Goal: Task Accomplishment & Management: Manage account settings

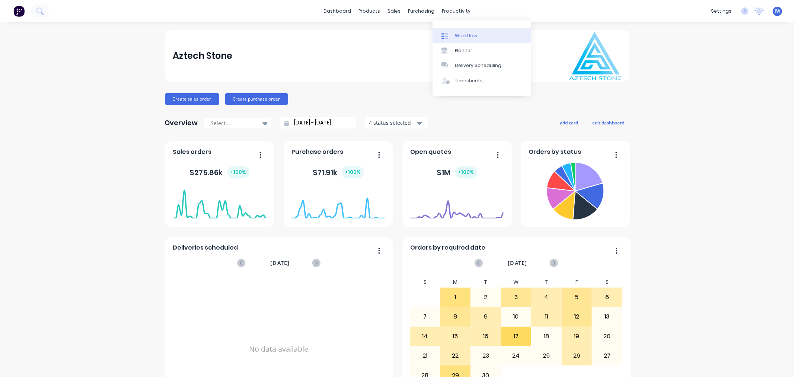
click at [471, 32] on div "Workflow" at bounding box center [466, 35] width 22 height 7
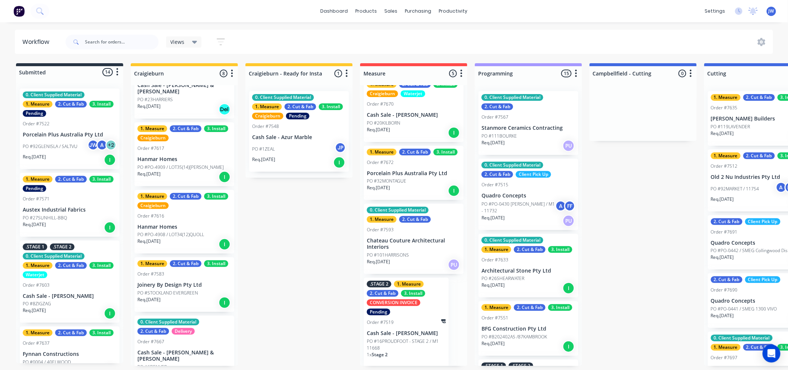
click at [309, 295] on div "Submitted 14 Status colour #273444 hex #273444 Save Cancel Summaries Total orde…" at bounding box center [777, 214] width 1566 height 303
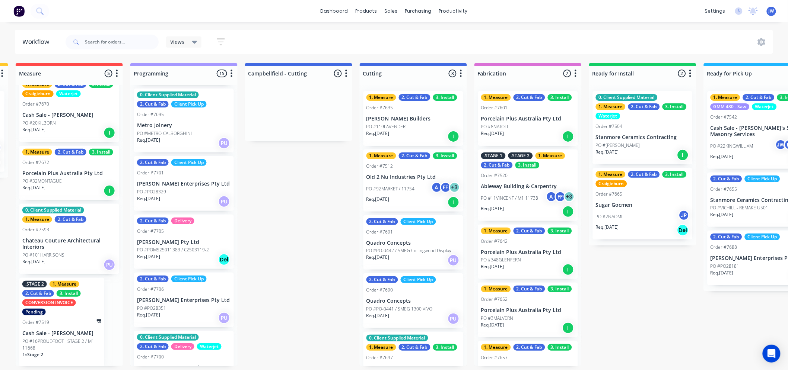
scroll to position [372, 0]
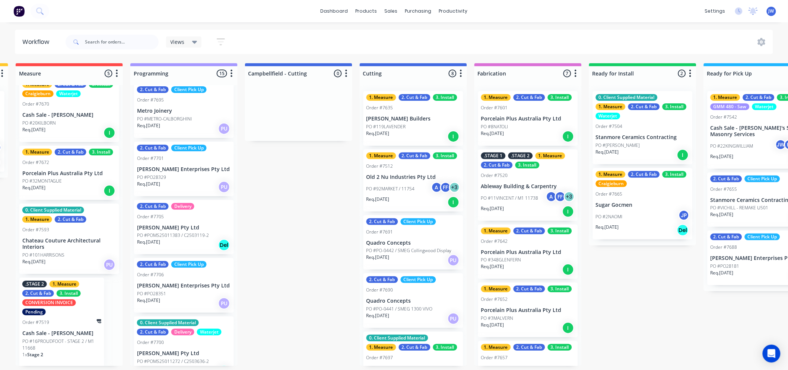
click at [165, 174] on p "PO #PO28329" at bounding box center [151, 177] width 29 height 7
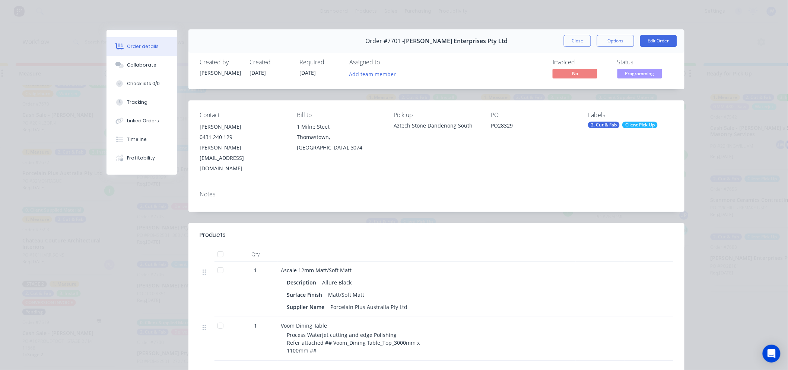
scroll to position [0, 0]
click at [582, 46] on button "Close" at bounding box center [577, 41] width 27 height 12
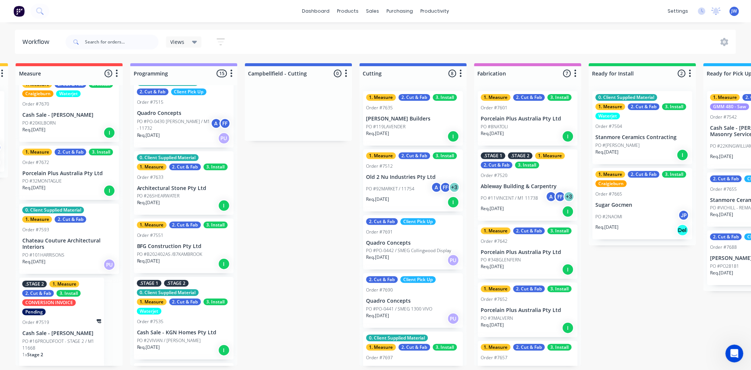
click at [516, 124] on div "PO #8NATOLI" at bounding box center [528, 127] width 94 height 7
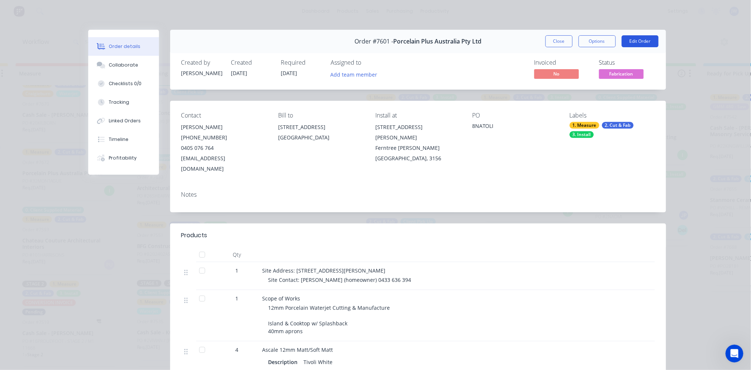
click at [638, 40] on button "Edit Order" at bounding box center [640, 41] width 37 height 12
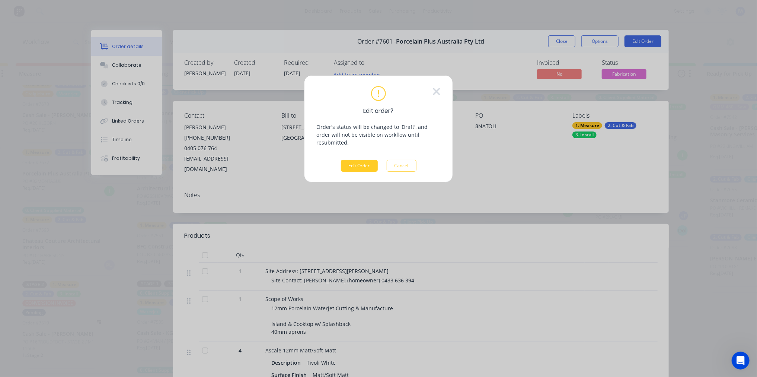
click at [371, 160] on button "Edit Order" at bounding box center [359, 166] width 37 height 12
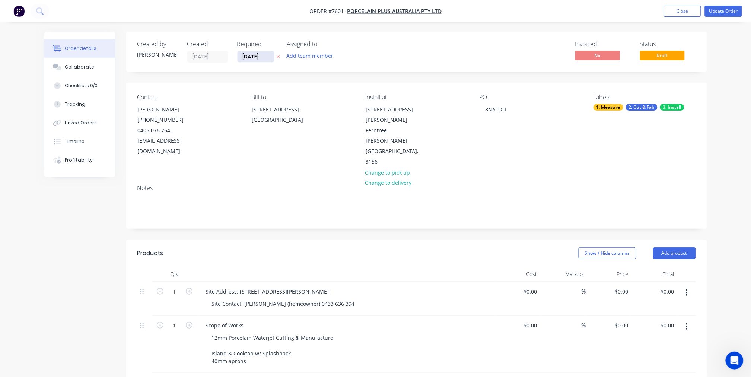
click at [248, 58] on input "[DATE]" at bounding box center [256, 56] width 36 height 11
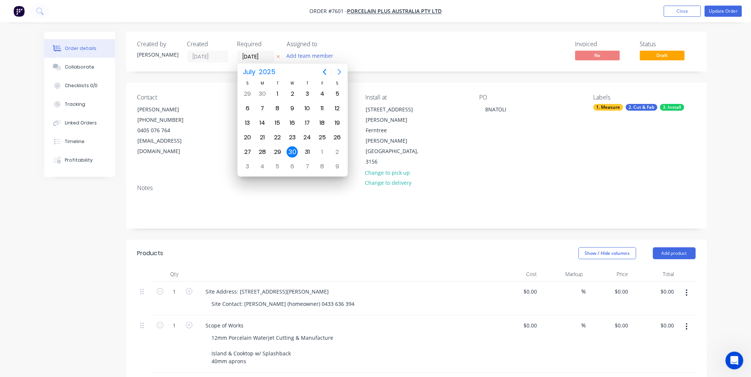
click at [339, 73] on icon "Next page" at bounding box center [339, 71] width 9 height 9
click at [278, 106] on div "9" at bounding box center [277, 108] width 11 height 11
type input "[DATE]"
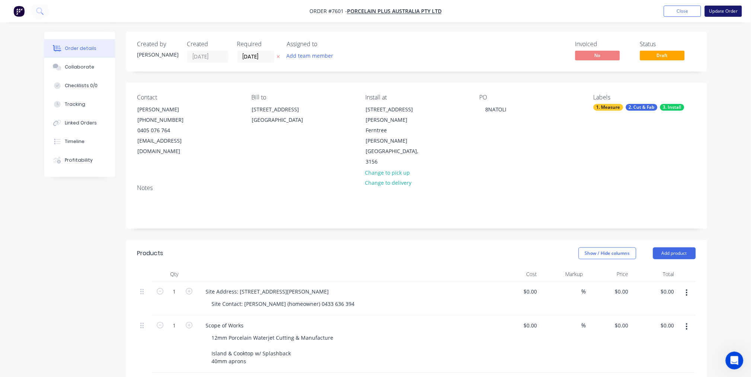
click at [725, 13] on button "Update Order" at bounding box center [723, 11] width 37 height 11
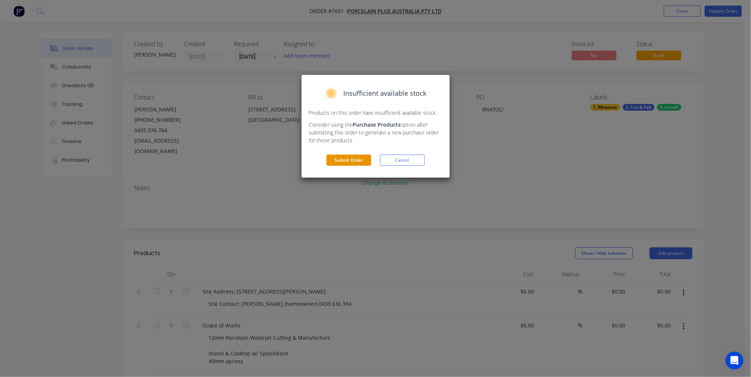
click at [356, 158] on button "Submit Order" at bounding box center [349, 160] width 45 height 11
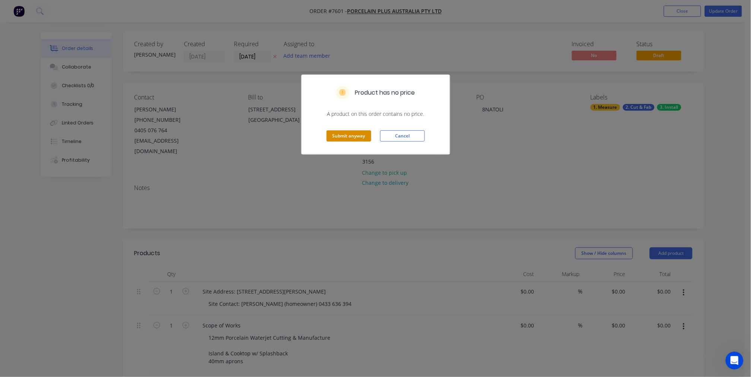
click at [357, 135] on button "Submit anyway" at bounding box center [349, 135] width 45 height 11
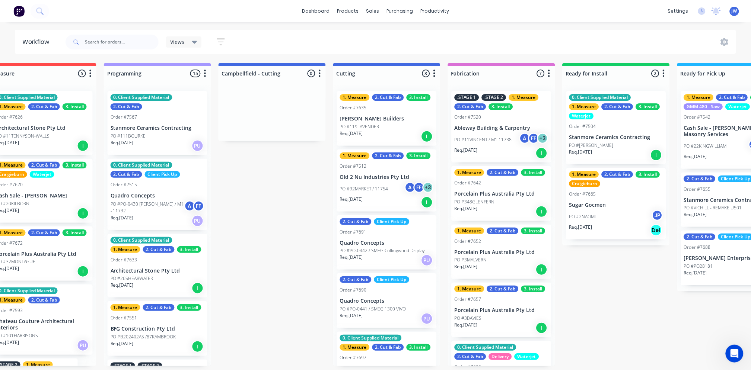
scroll to position [0, 384]
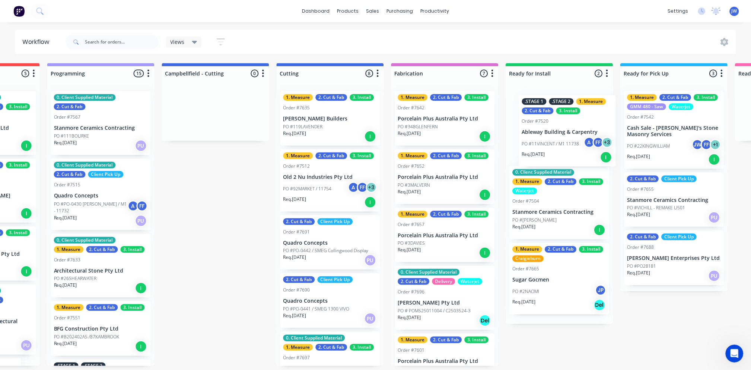
drag, startPoint x: 480, startPoint y: 139, endPoint x: 566, endPoint y: 144, distance: 86.9
click at [566, 144] on div "Submitted 14 Status colour #273444 hex #273444 Save Cancel Summaries Total orde…" at bounding box center [350, 214] width 1566 height 303
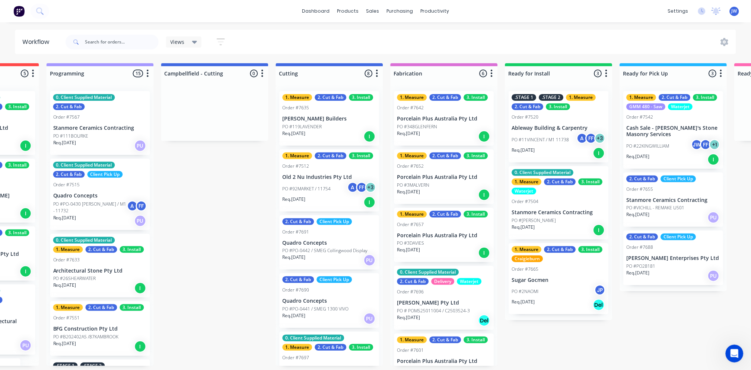
click at [550, 142] on p "PO #11VINCENT / M1 11738" at bounding box center [540, 140] width 57 height 7
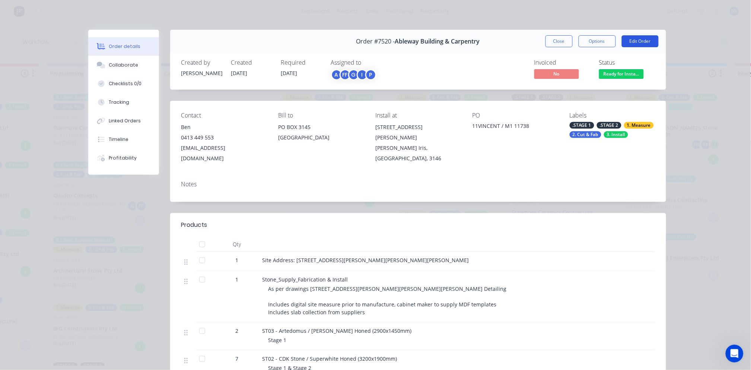
click at [642, 42] on button "Edit Order" at bounding box center [640, 41] width 37 height 12
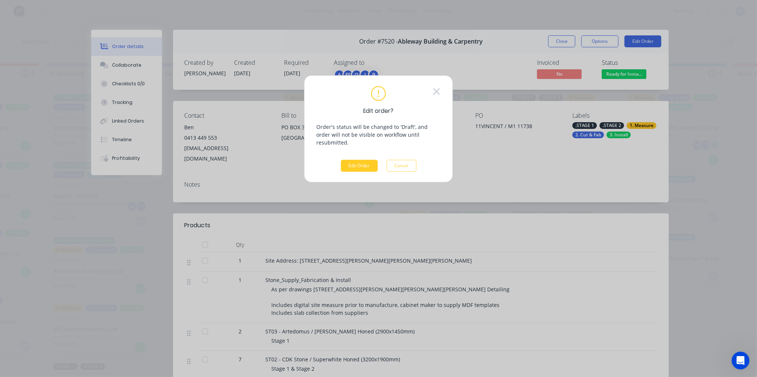
click at [359, 161] on button "Edit Order" at bounding box center [359, 166] width 37 height 12
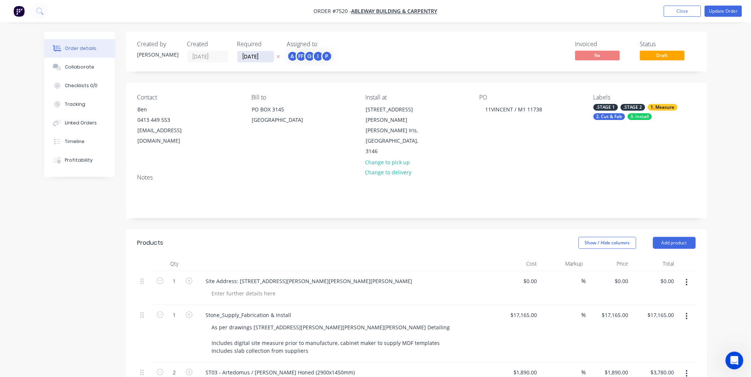
click at [247, 55] on input "[DATE]" at bounding box center [256, 56] width 36 height 11
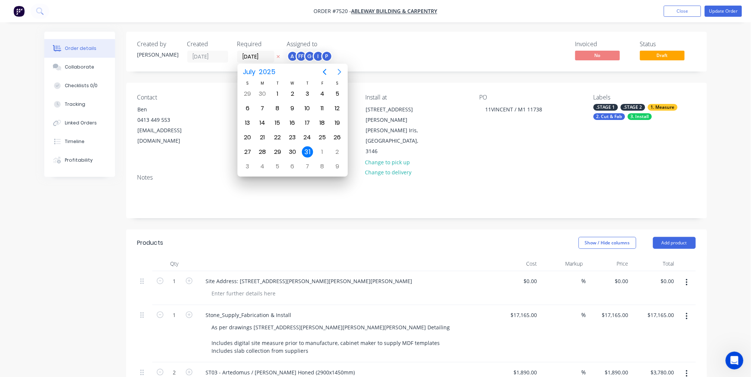
click at [339, 71] on icon "Next page" at bounding box center [339, 71] width 9 height 9
click at [340, 73] on icon "Next page" at bounding box center [339, 71] width 9 height 9
click at [251, 107] on div "7" at bounding box center [247, 108] width 11 height 11
type input "[DATE]"
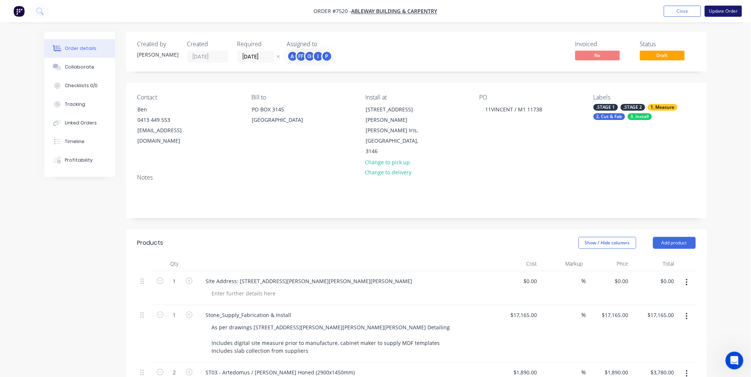
click at [711, 10] on button "Update Order" at bounding box center [723, 11] width 37 height 11
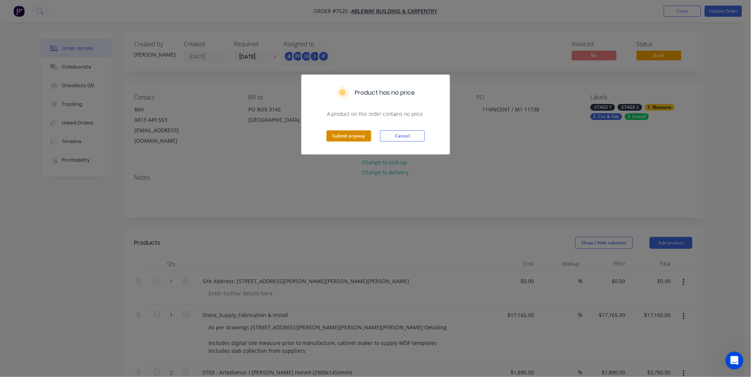
click at [362, 132] on button "Submit anyway" at bounding box center [349, 135] width 45 height 11
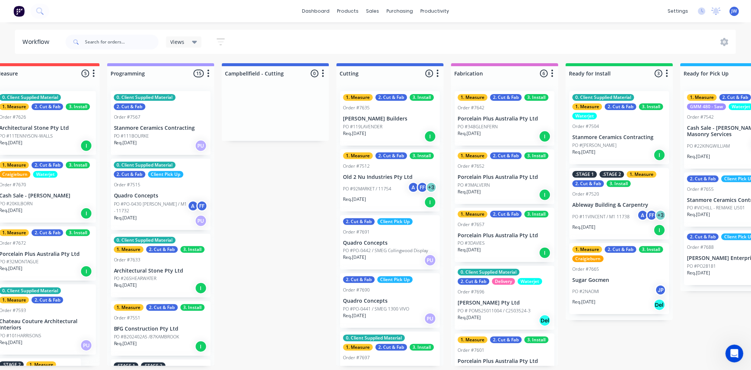
scroll to position [41, 0]
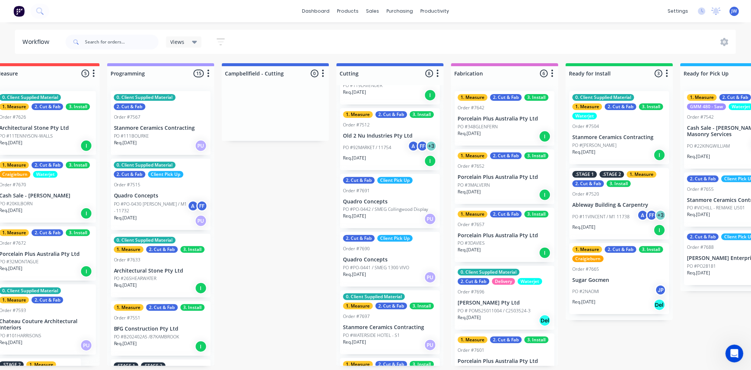
click at [495, 187] on div "PO #3MALVERN" at bounding box center [505, 185] width 94 height 7
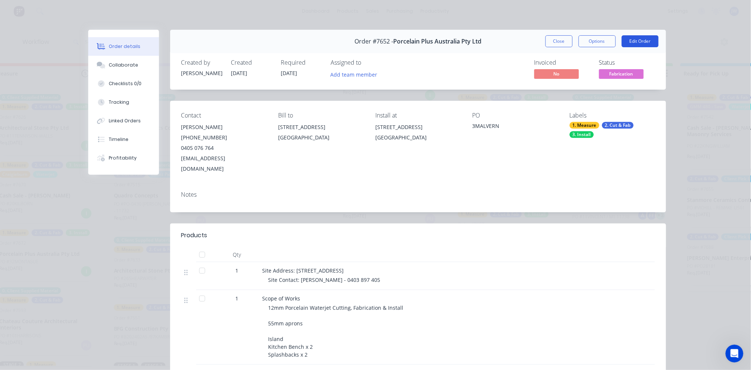
click at [642, 43] on button "Edit Order" at bounding box center [640, 41] width 37 height 12
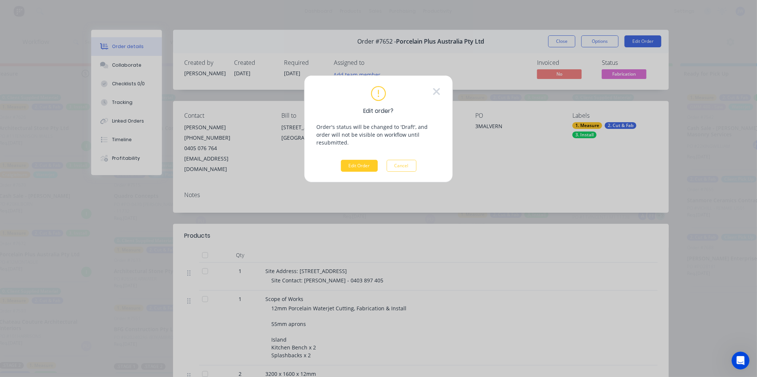
click at [361, 160] on button "Edit Order" at bounding box center [359, 166] width 37 height 12
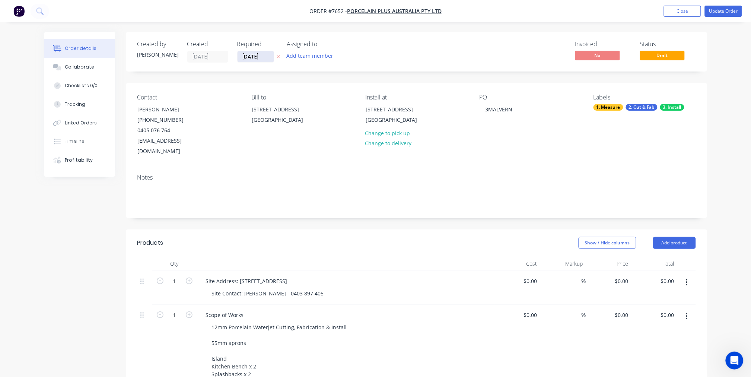
click at [261, 54] on input "[DATE]" at bounding box center [256, 56] width 36 height 11
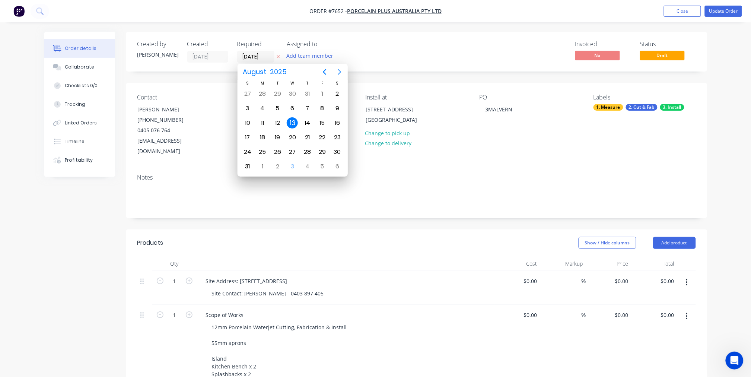
click at [338, 71] on icon "Next page" at bounding box center [339, 71] width 9 height 9
click at [265, 107] on div "8" at bounding box center [262, 108] width 11 height 11
type input "[DATE]"
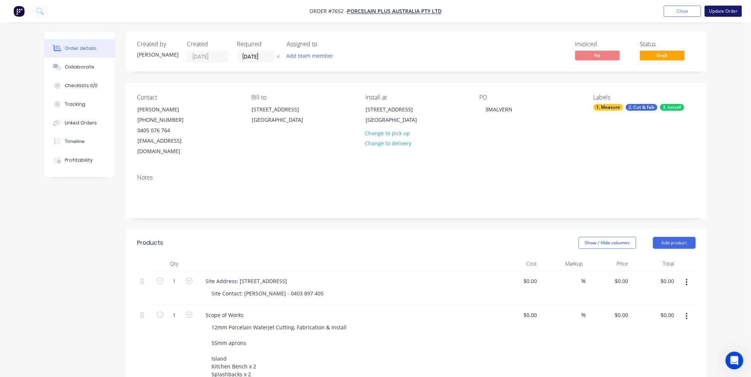
click at [731, 13] on button "Update Order" at bounding box center [723, 11] width 37 height 11
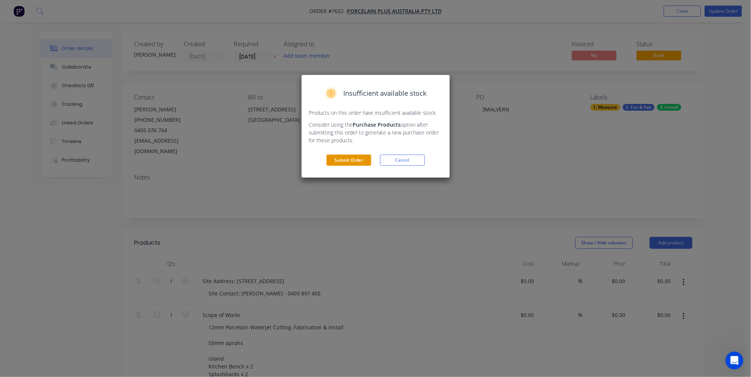
click at [360, 163] on button "Submit Order" at bounding box center [349, 160] width 45 height 11
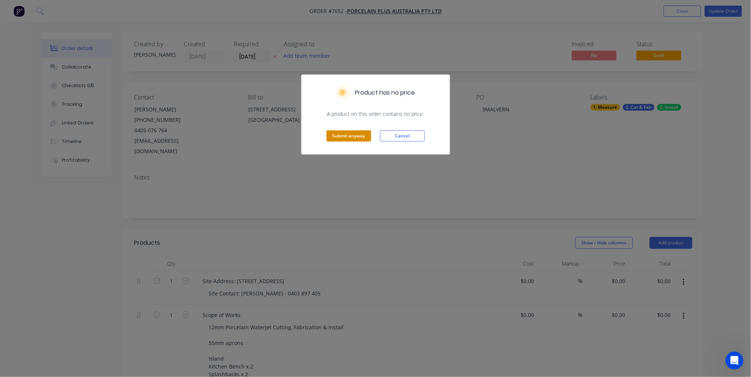
click at [347, 133] on button "Submit anyway" at bounding box center [349, 135] width 45 height 11
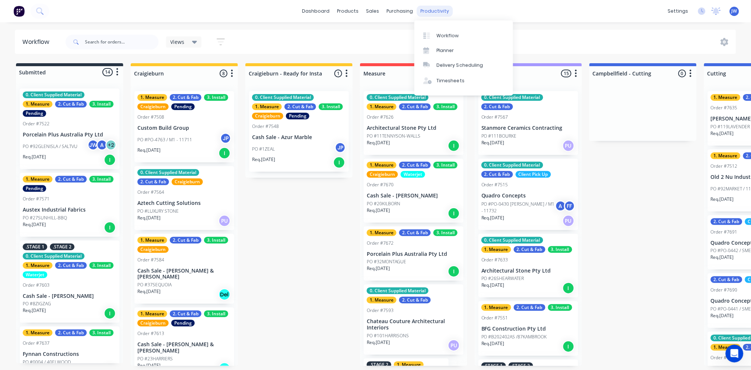
click at [434, 9] on div "productivity" at bounding box center [435, 11] width 36 height 11
click at [451, 38] on div "Workflow" at bounding box center [448, 35] width 22 height 7
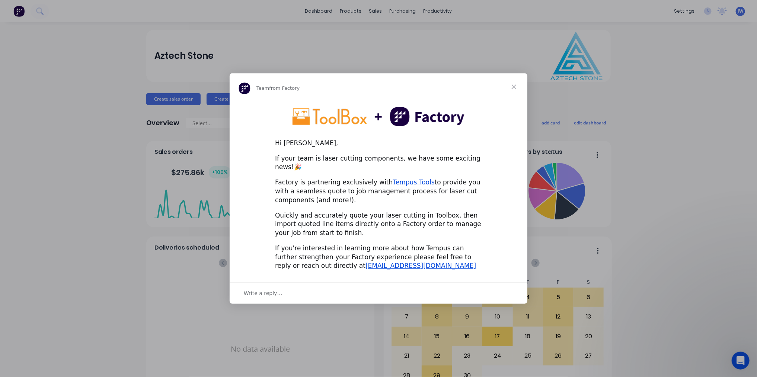
click at [514, 91] on span "Close" at bounding box center [514, 86] width 27 height 27
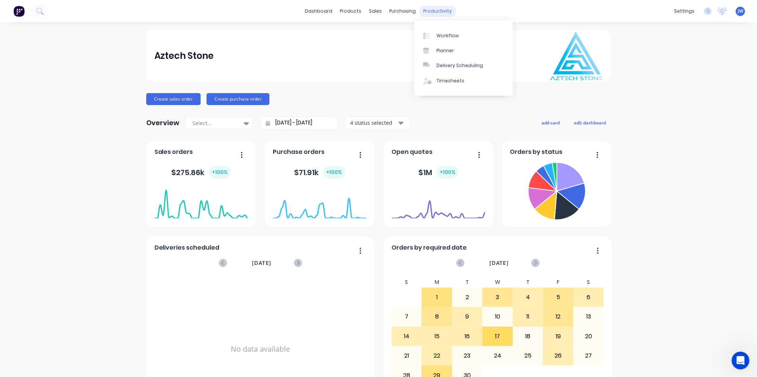
click at [433, 10] on div "productivity" at bounding box center [438, 11] width 36 height 11
click at [436, 47] on link "Planner" at bounding box center [463, 50] width 99 height 15
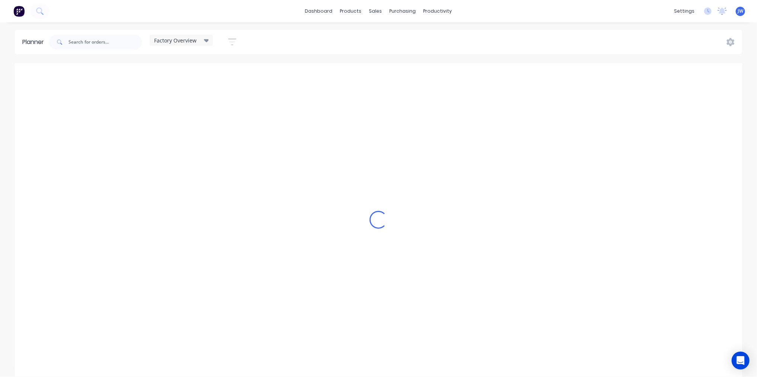
scroll to position [0, 0]
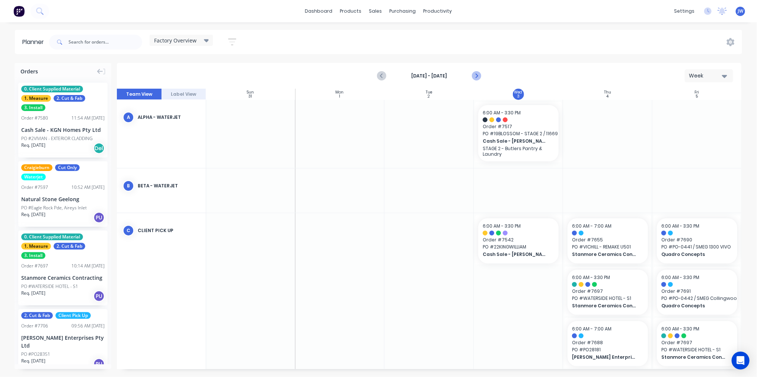
click at [474, 76] on icon "Next page" at bounding box center [476, 75] width 9 height 9
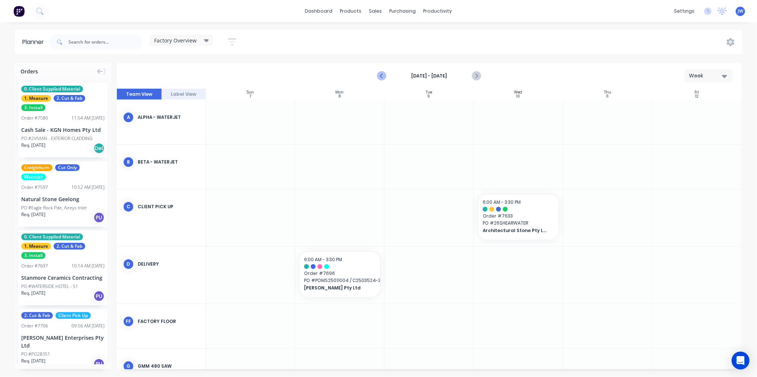
click at [376, 74] on button "Previous page" at bounding box center [382, 76] width 15 height 15
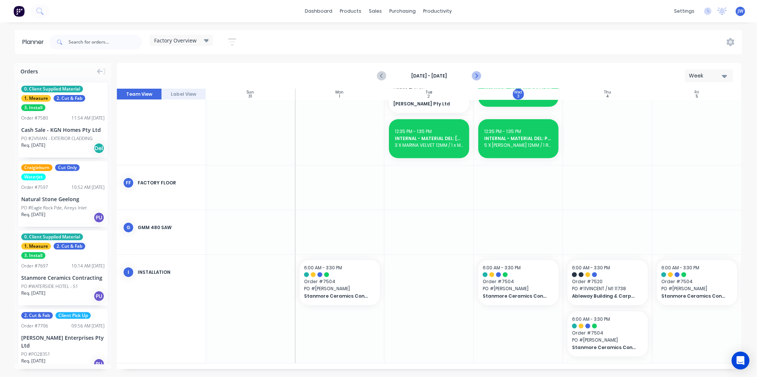
click at [479, 75] on icon "Next page" at bounding box center [476, 75] width 9 height 9
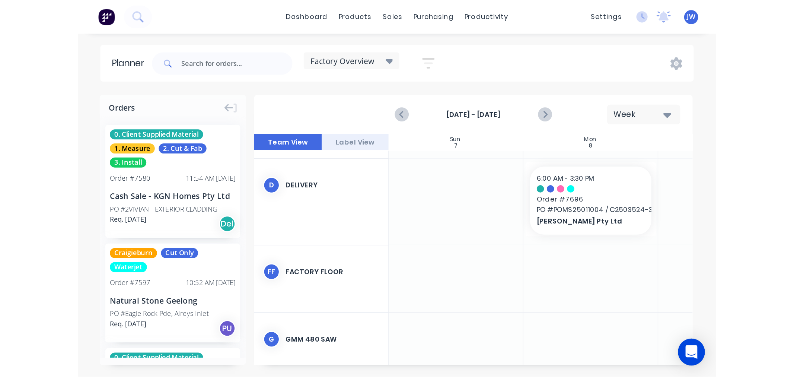
scroll to position [136, 0]
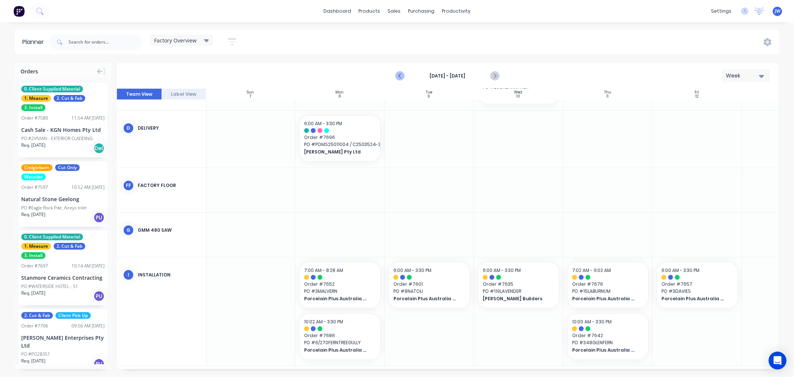
click at [401, 76] on icon "Previous page" at bounding box center [400, 75] width 9 height 9
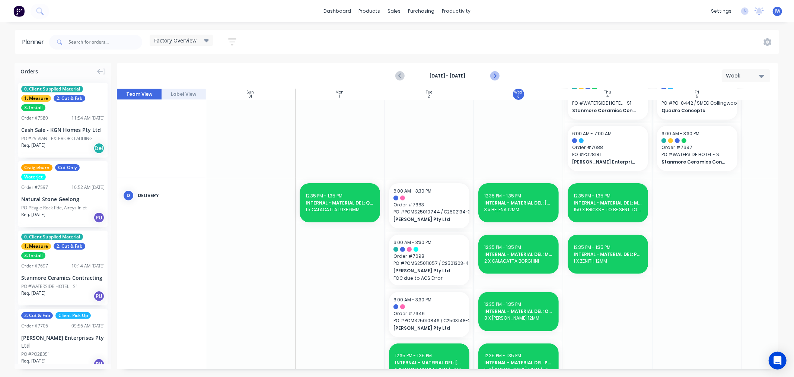
click at [493, 76] on icon "Next page" at bounding box center [494, 75] width 9 height 9
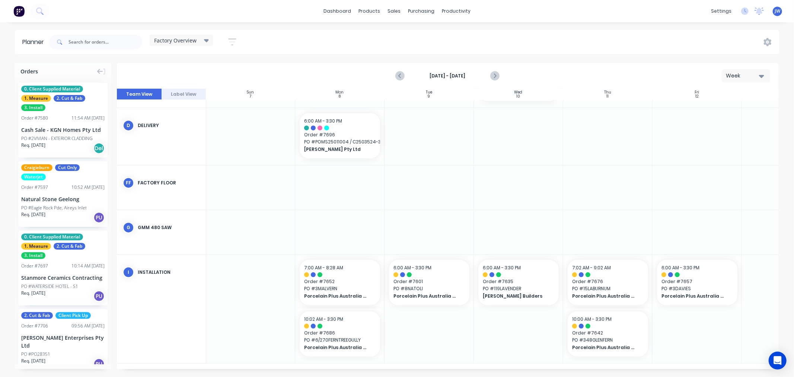
scroll to position [141, 0]
drag, startPoint x: 312, startPoint y: 369, endPoint x: 390, endPoint y: 369, distance: 77.8
click at [390, 369] on div "Sun 7 Sunday, September 7, 2025 Mon 8 Monday, September 8, 2025 Tue 9 Tuesday, …" at bounding box center [448, 229] width 662 height 280
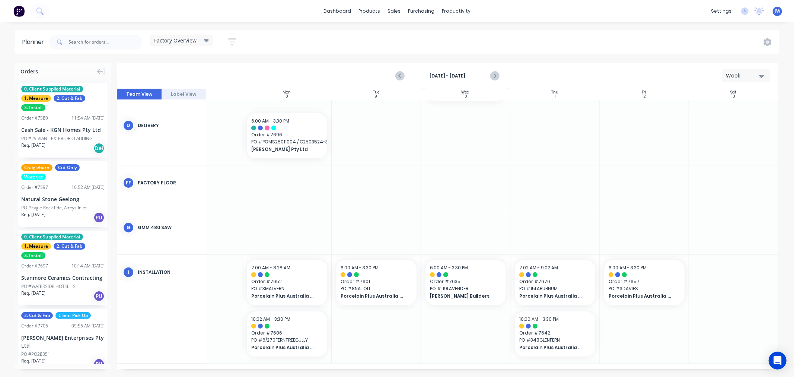
scroll to position [141, 0]
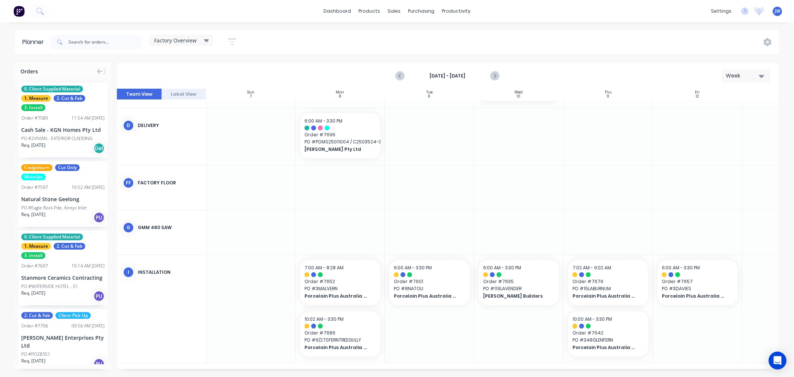
drag, startPoint x: 351, startPoint y: 369, endPoint x: 420, endPoint y: 364, distance: 68.3
click at [420, 364] on div "Orders 0. Client Supplied Material 1. Measure 2. Cut & Fab 3. Install Order # 7…" at bounding box center [397, 220] width 794 height 314
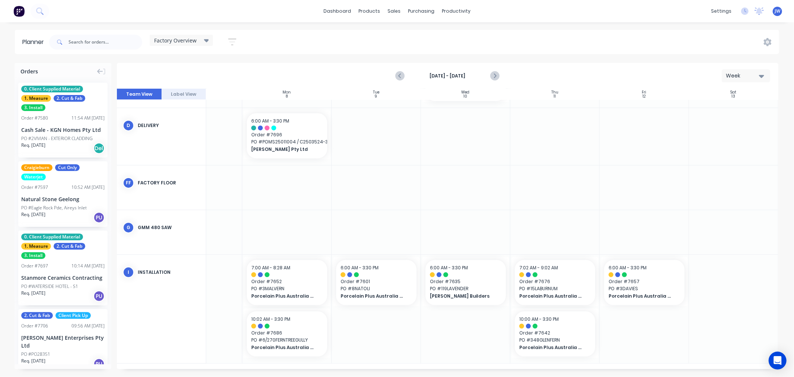
scroll to position [141, 56]
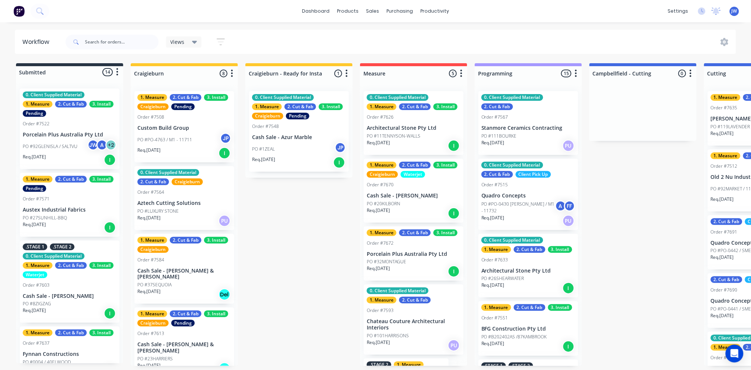
click at [541, 25] on div "dashboard products sales purchasing productivity dashboard products Product Cat…" at bounding box center [375, 163] width 751 height 326
click at [551, 3] on div "dashboard products sales purchasing productivity dashboard products Product Cat…" at bounding box center [375, 11] width 751 height 22
click at [433, 12] on div "productivity" at bounding box center [435, 11] width 36 height 11
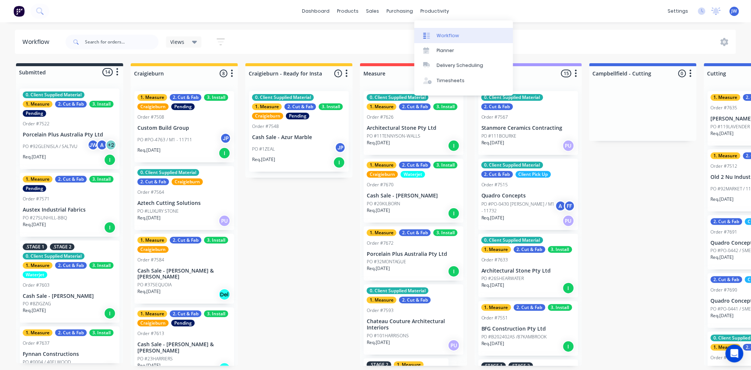
click at [443, 34] on div "Workflow" at bounding box center [448, 35] width 22 height 7
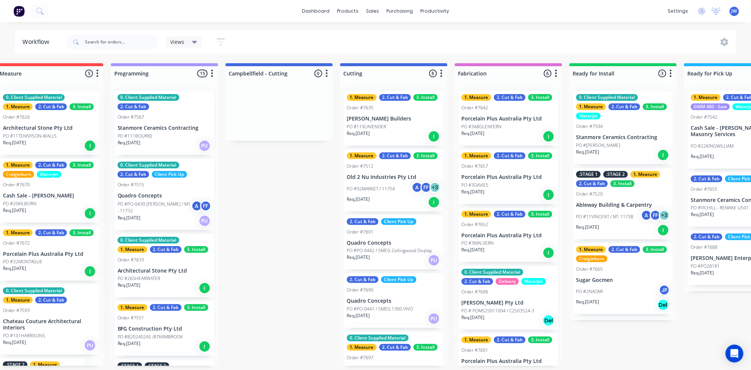
scroll to position [0, 405]
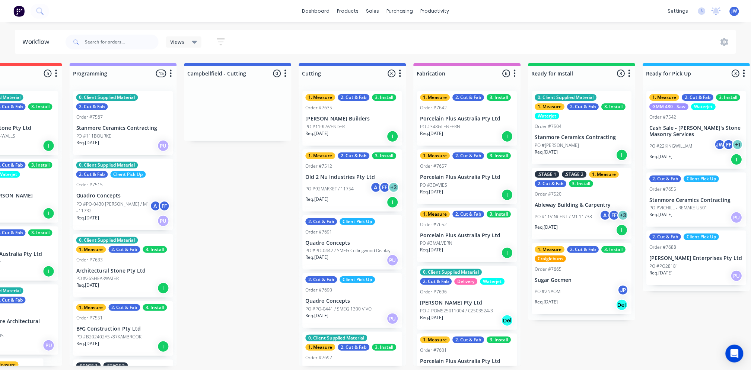
click at [460, 125] on div "PO #348GLENFERN" at bounding box center [467, 127] width 94 height 7
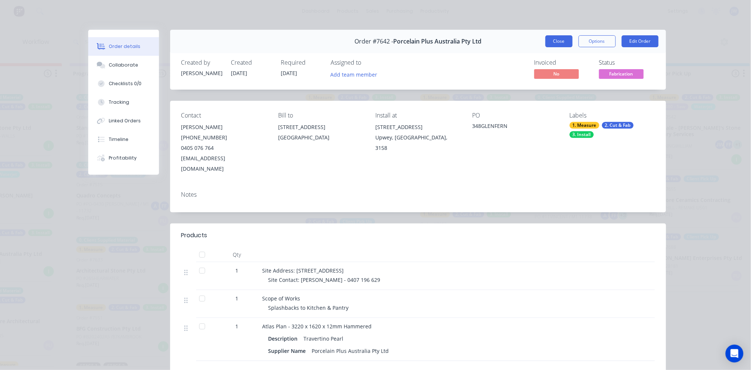
click at [560, 40] on button "Close" at bounding box center [558, 41] width 27 height 12
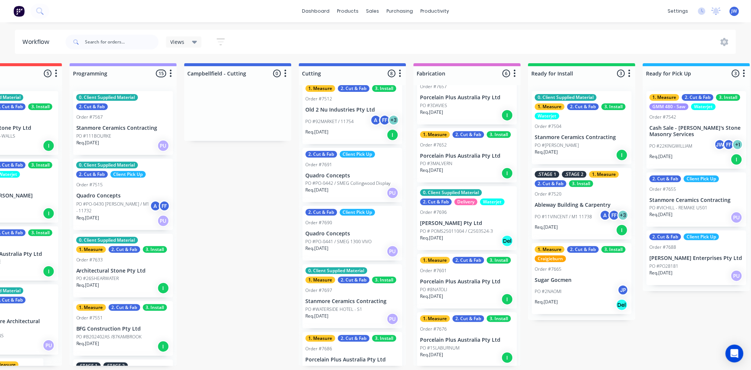
scroll to position [41, 0]
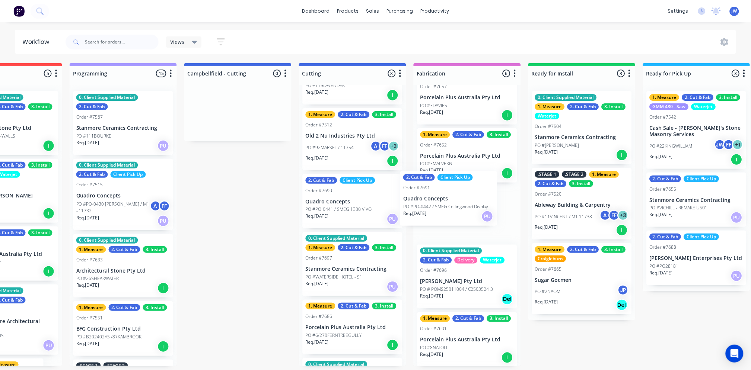
drag, startPoint x: 345, startPoint y: 213, endPoint x: 452, endPoint y: 210, distance: 106.9
click at [452, 210] on div "Submitted 14 Status colour #273444 hex #273444 Save Cancel Summaries Total orde…" at bounding box center [372, 214] width 1566 height 303
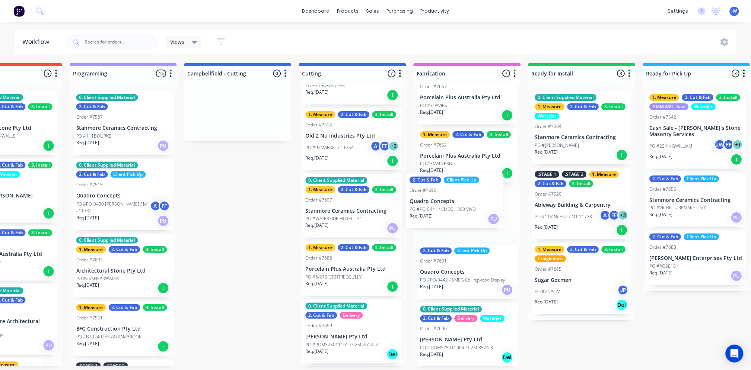
drag, startPoint x: 348, startPoint y: 209, endPoint x: 460, endPoint y: 209, distance: 111.3
click at [460, 209] on div "Submitted 14 Status colour #273444 hex #273444 Save Cancel Summaries Total orde…" at bounding box center [372, 214] width 1566 height 303
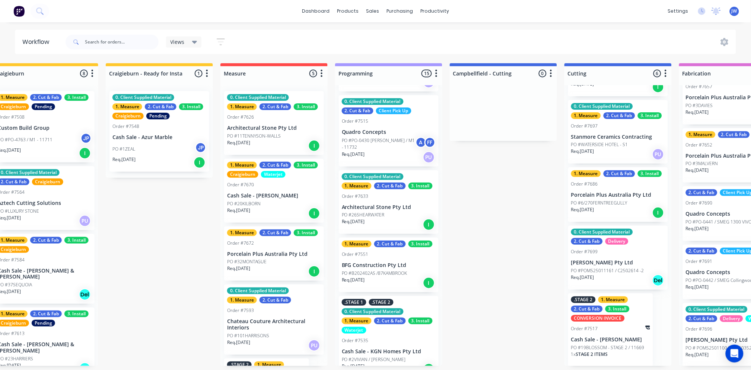
scroll to position [83, 0]
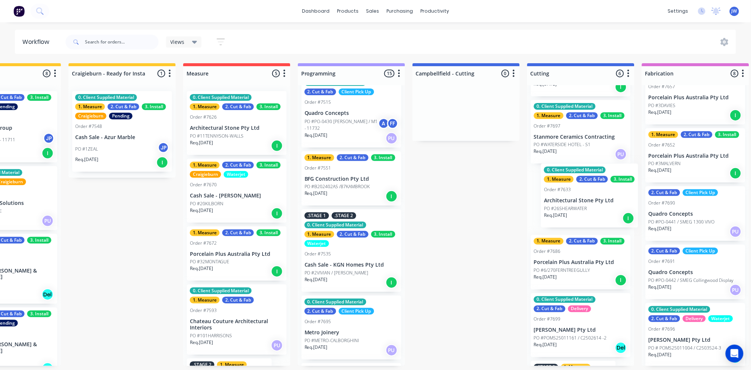
drag, startPoint x: 390, startPoint y: 192, endPoint x: 601, endPoint y: 203, distance: 211.3
click at [601, 203] on div "Submitted 14 Status colour #273444 hex #273444 Save Cancel Summaries Total orde…" at bounding box center [601, 214] width 1566 height 303
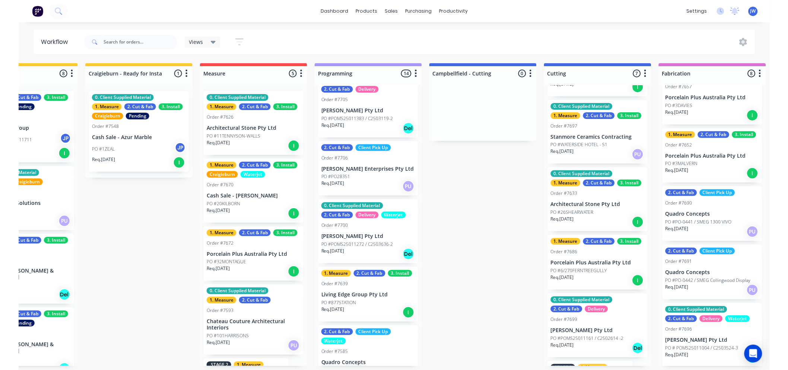
scroll to position [455, 0]
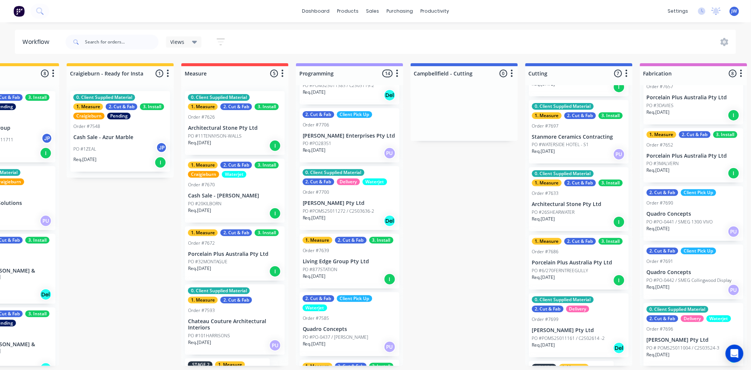
click at [344, 209] on p "PO #POMS25011272 / C2503636-2" at bounding box center [339, 211] width 72 height 7
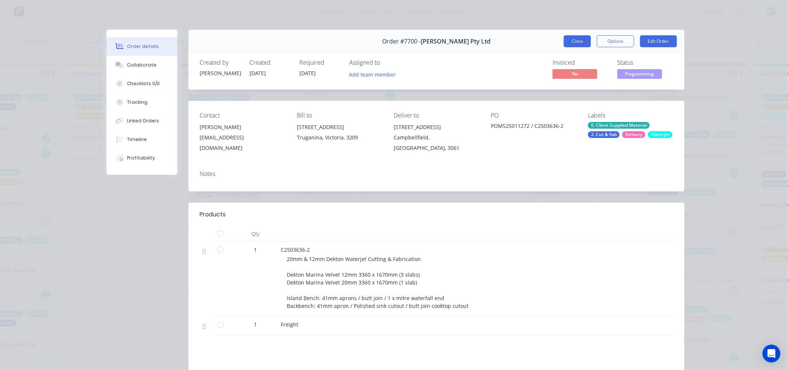
click at [580, 43] on button "Close" at bounding box center [577, 41] width 27 height 12
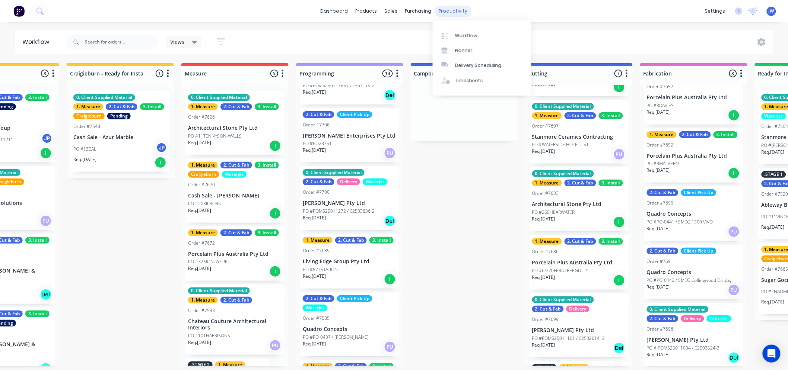
click at [451, 13] on div "productivity" at bounding box center [453, 11] width 36 height 11
click at [462, 35] on div "Workflow" at bounding box center [466, 35] width 22 height 7
